Goal: Book appointment/travel/reservation

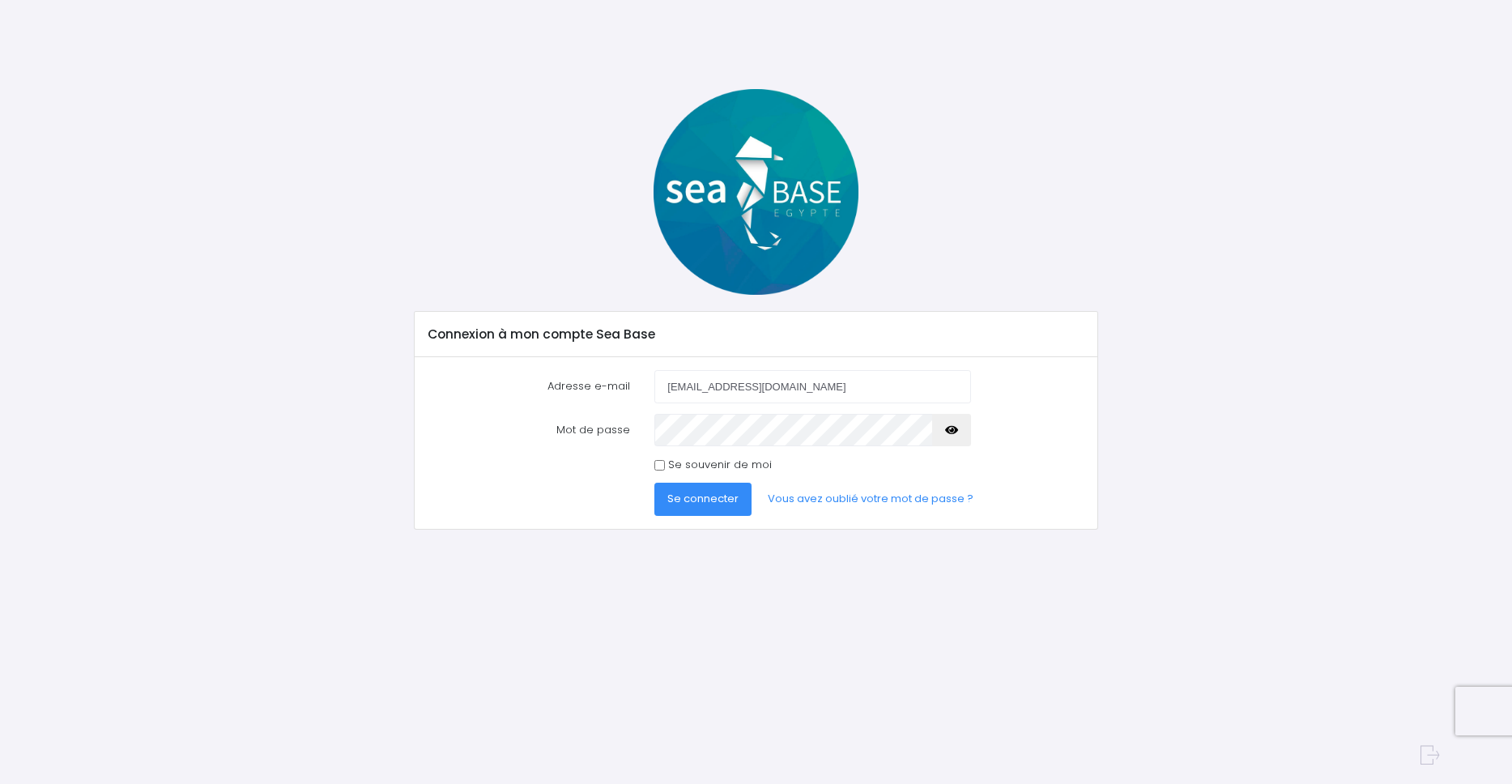
type input "[EMAIL_ADDRESS][DOMAIN_NAME]"
click at [652, 425] on div at bounding box center [812, 429] width 340 height 32
click at [708, 502] on span "Se connecter" at bounding box center [703, 498] width 72 height 16
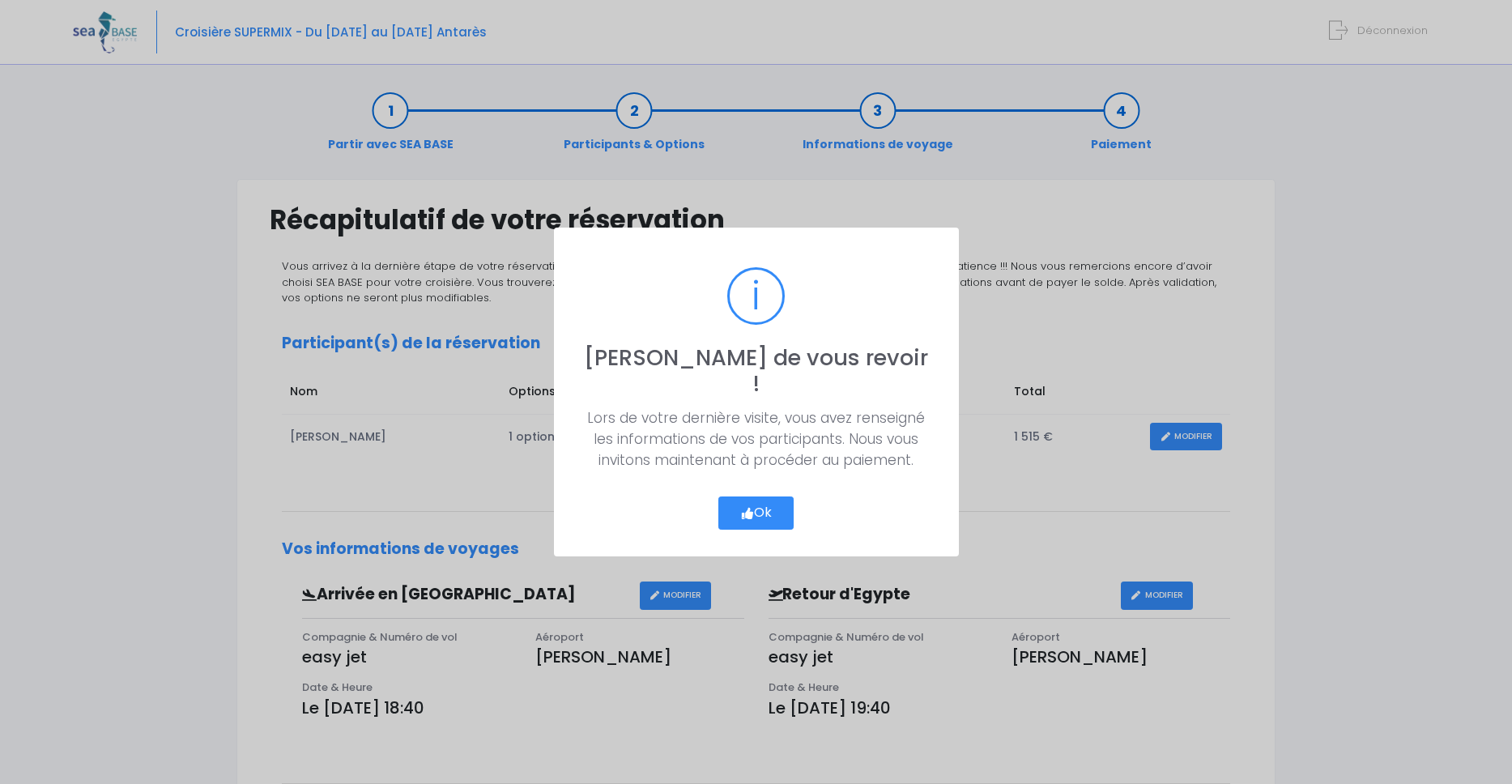
click at [761, 496] on button "Ok" at bounding box center [756, 513] width 77 height 34
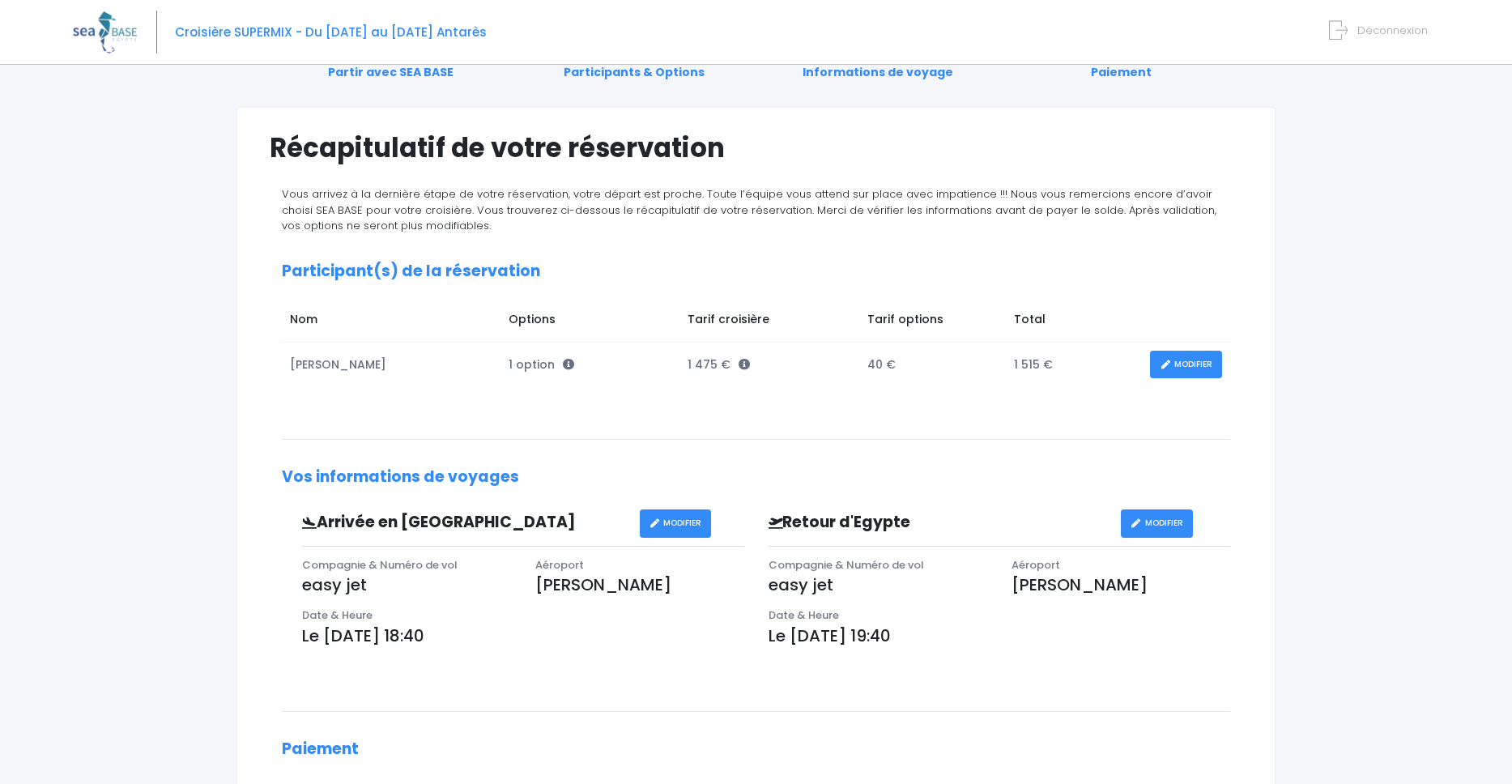
scroll to position [355, 0]
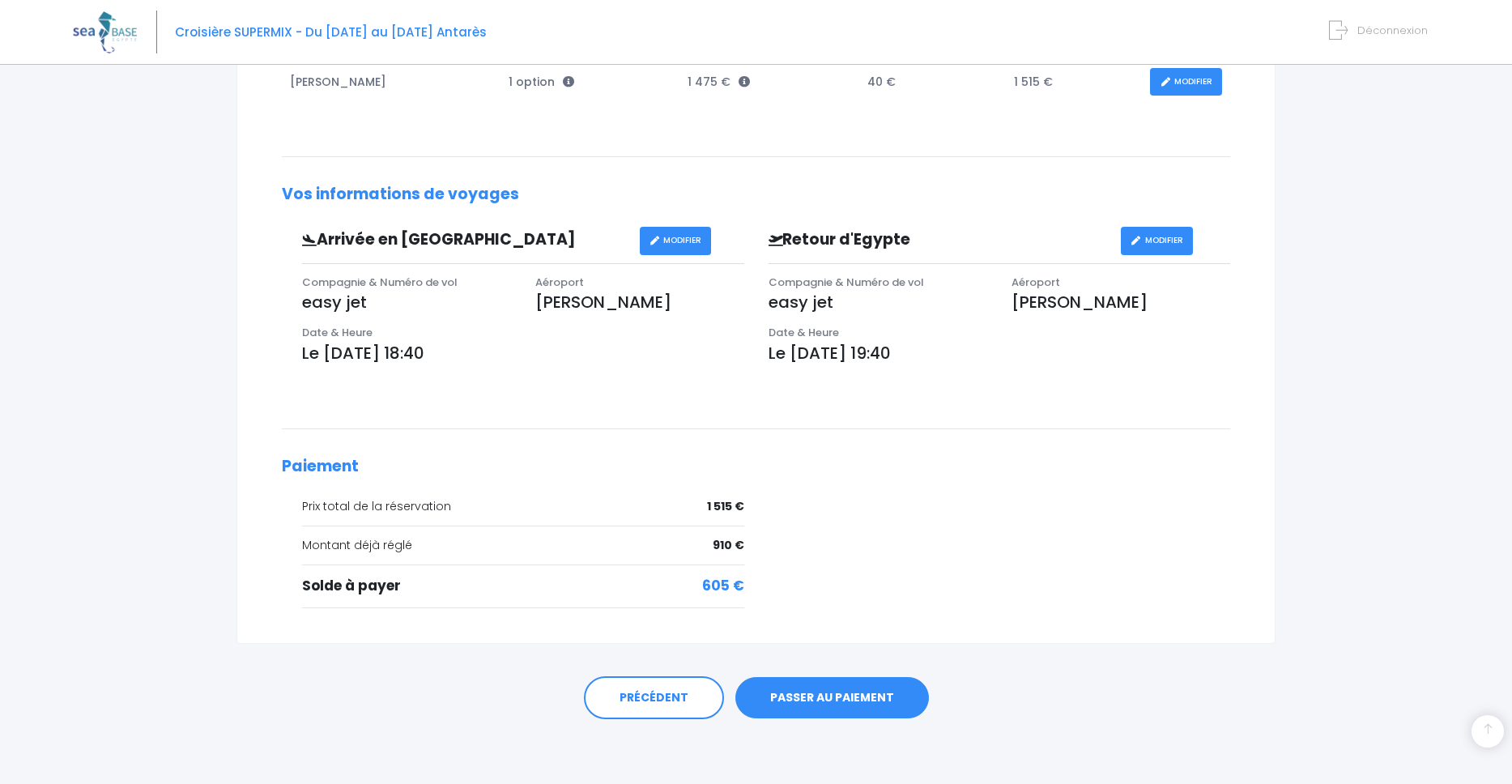
click at [839, 698] on link "PASSER AU PAIEMENT" at bounding box center [833, 697] width 194 height 42
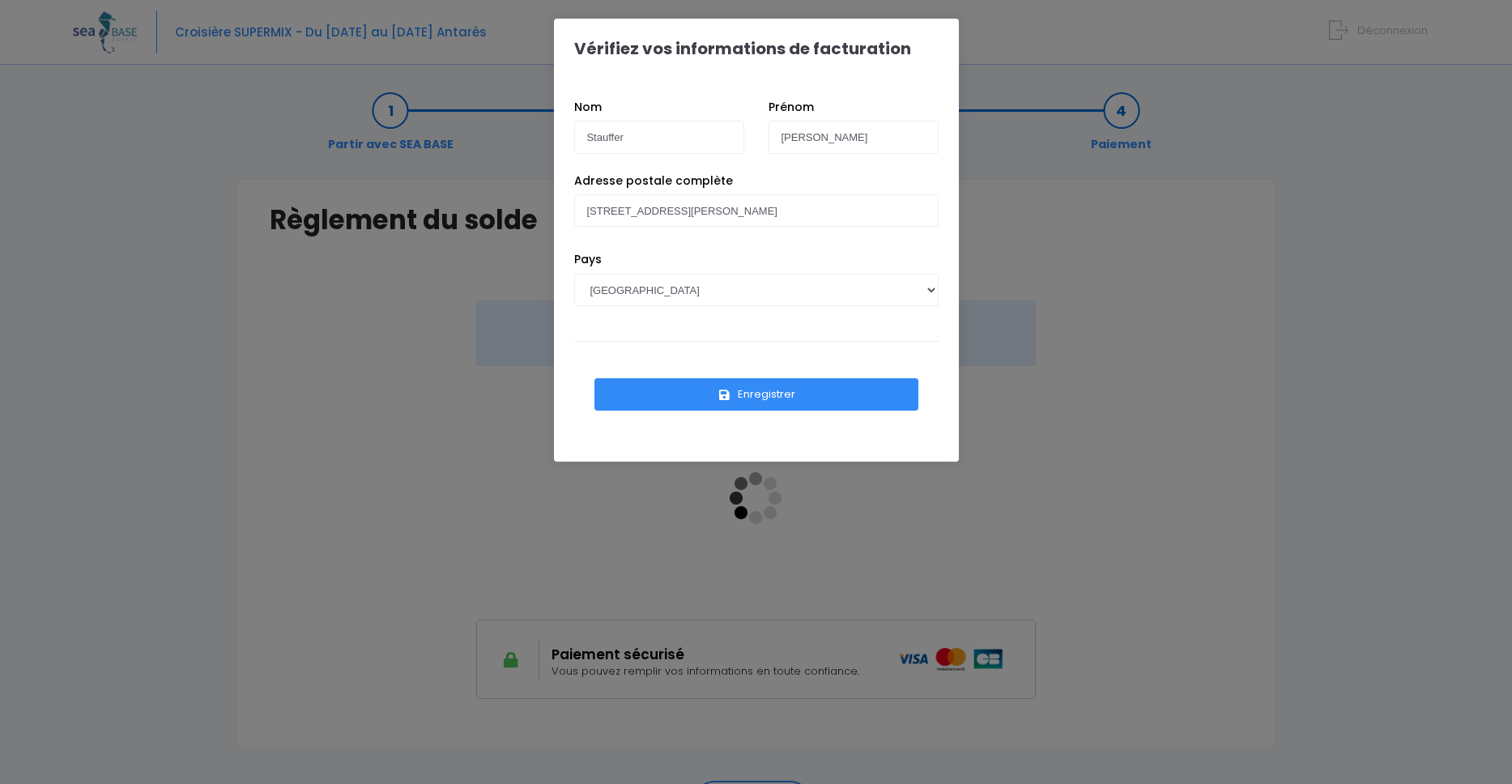
click at [757, 396] on button "Enregistrer" at bounding box center [756, 393] width 324 height 32
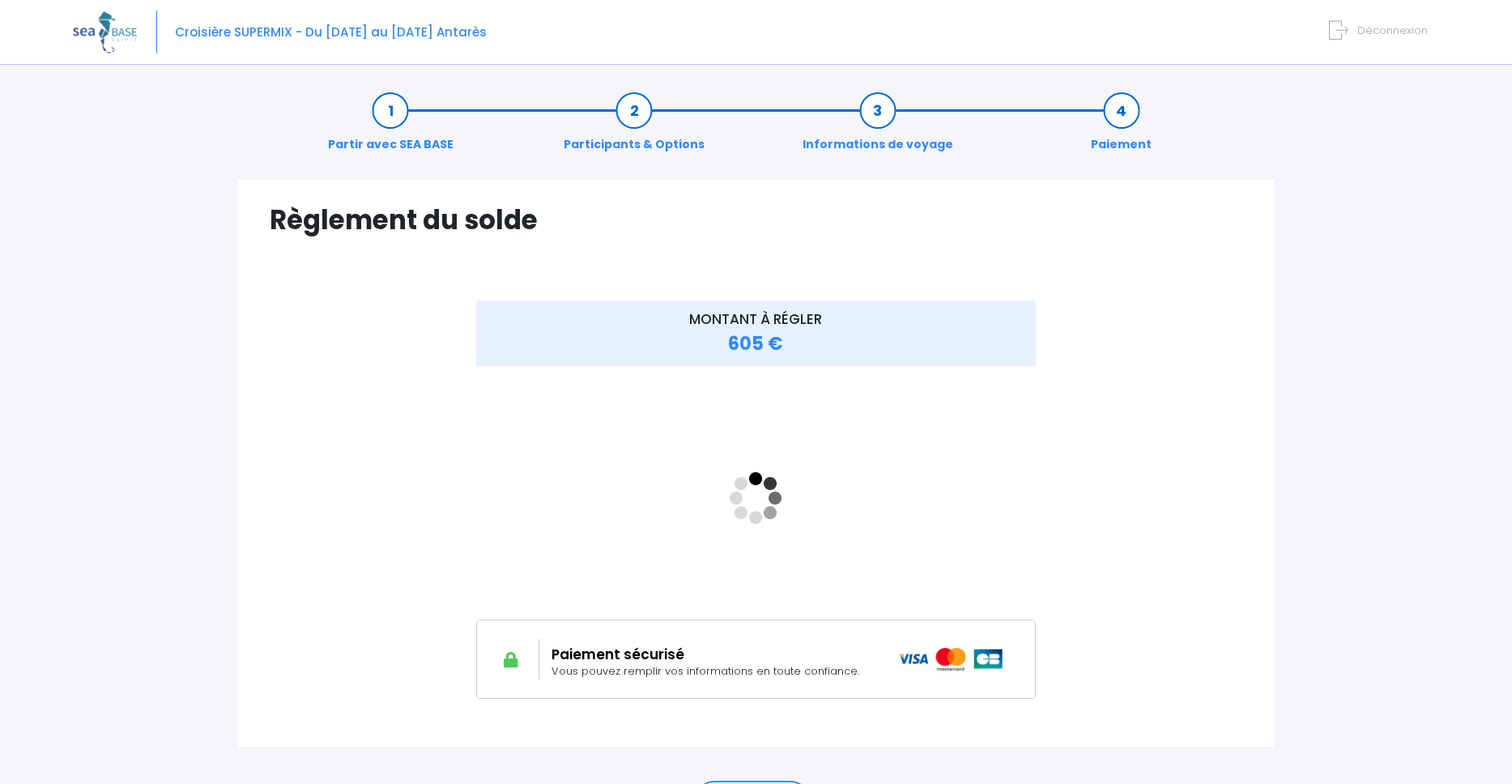
click at [1051, 593] on div "MONTANT À RÉGLER 605 €" at bounding box center [755, 499] width 648 height 397
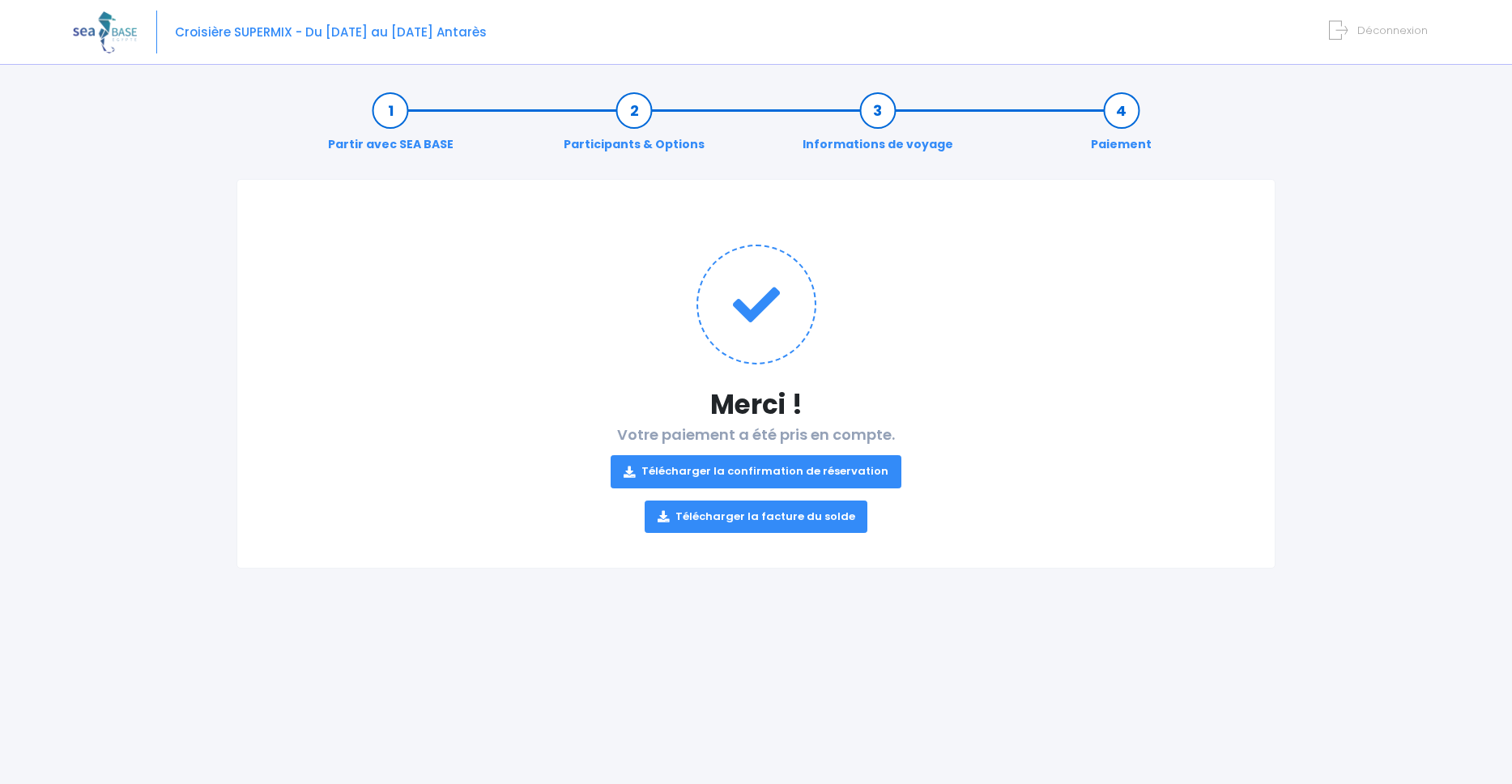
click at [737, 473] on link "Télécharger la confirmation de réservation" at bounding box center [756, 471] width 291 height 32
